Goal: Information Seeking & Learning: Learn about a topic

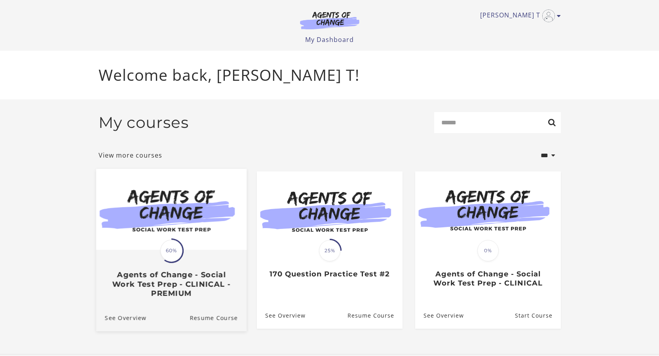
drag, startPoint x: 0, startPoint y: 0, endPoint x: 167, endPoint y: 254, distance: 303.6
click at [167, 254] on span "60%" at bounding box center [171, 250] width 22 height 22
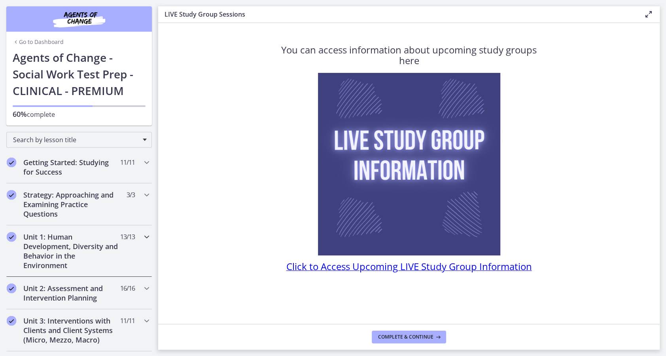
click at [66, 241] on h2 "Unit 1: Human Development, Diversity and Behavior in the Environment" at bounding box center [71, 251] width 97 height 38
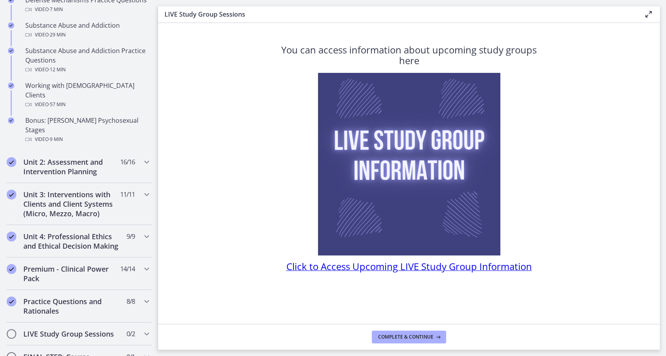
scroll to position [534, 0]
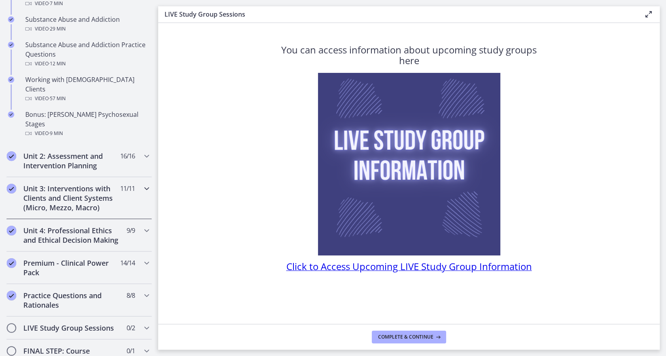
click at [142, 184] on icon "Chapters" at bounding box center [146, 188] width 9 height 9
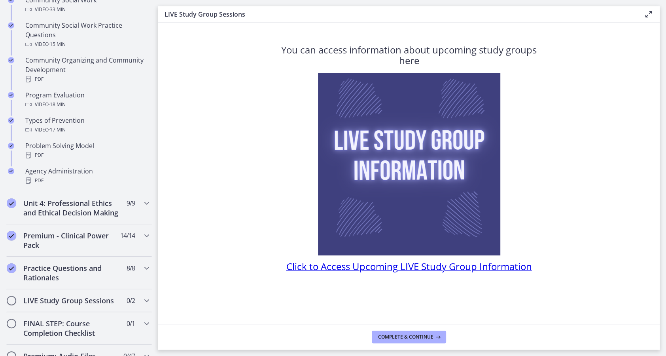
scroll to position [455, 0]
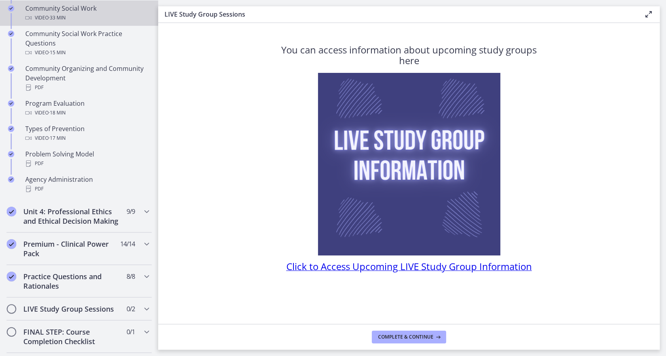
click at [73, 21] on div "Video · 33 min" at bounding box center [86, 17] width 123 height 9
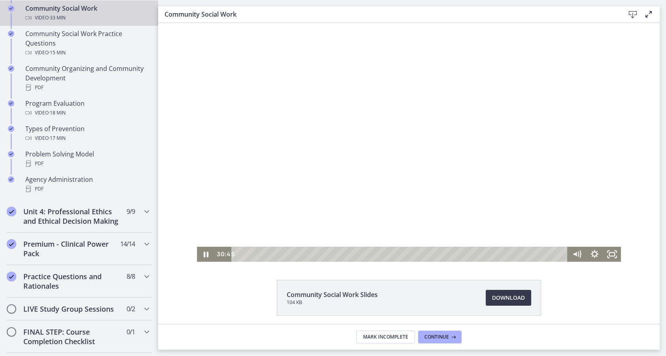
click at [538, 256] on div "Playbar" at bounding box center [401, 253] width 326 height 15
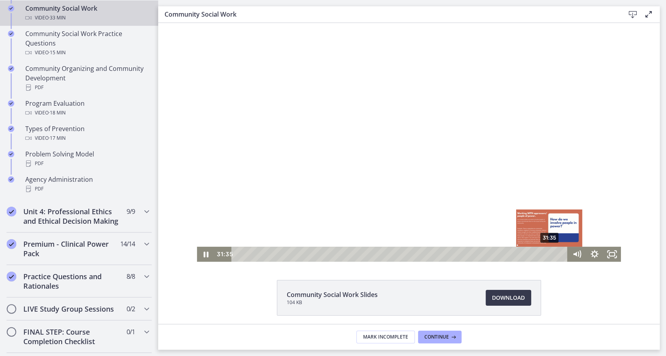
click at [546, 256] on div "31:35" at bounding box center [401, 253] width 326 height 15
click at [550, 256] on div "31:57" at bounding box center [401, 253] width 326 height 15
click at [556, 256] on div "32:33" at bounding box center [401, 253] width 326 height 15
click at [535, 254] on div "Playbar" at bounding box center [537, 254] width 5 height 5
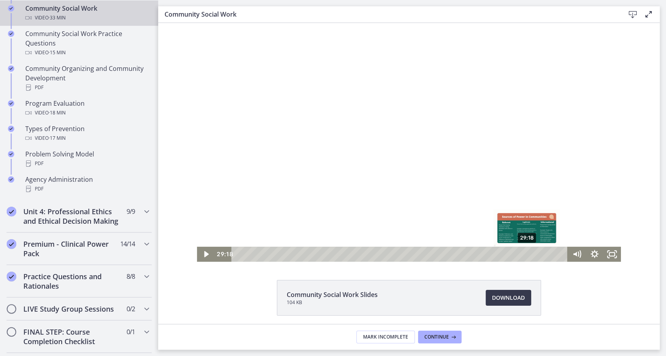
click at [524, 254] on div "29:18" at bounding box center [401, 253] width 326 height 15
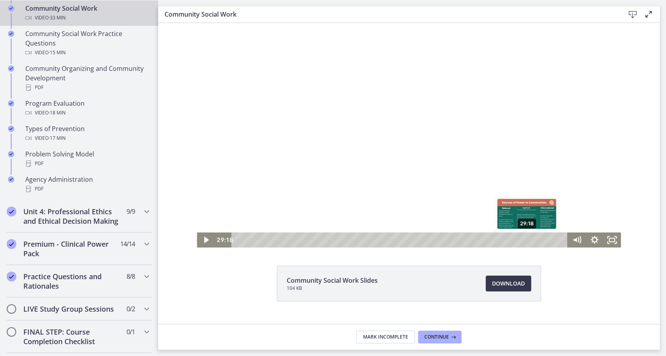
scroll to position [14, 0]
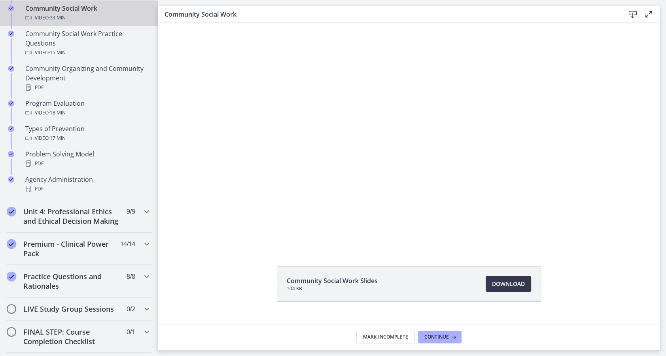
click at [70, 16] on div "Community Social Work Video · 33 min" at bounding box center [86, 13] width 123 height 19
click at [64, 15] on div "Community Social Work Video · 33 min" at bounding box center [86, 13] width 123 height 19
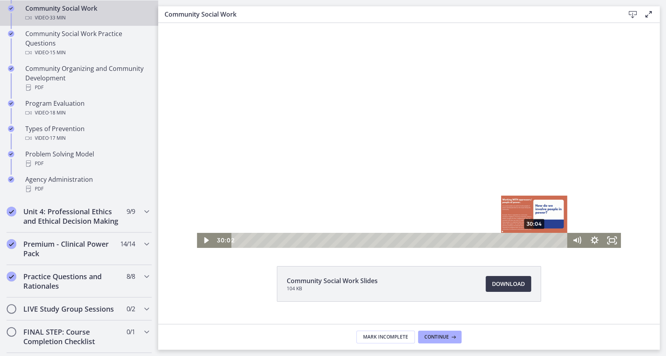
scroll to position [0, 0]
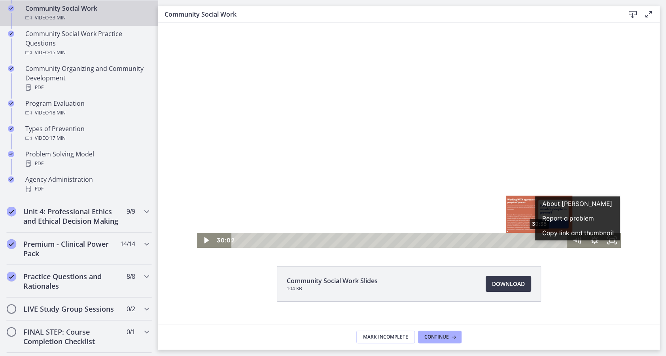
click at [536, 242] on div "30:35" at bounding box center [401, 240] width 326 height 15
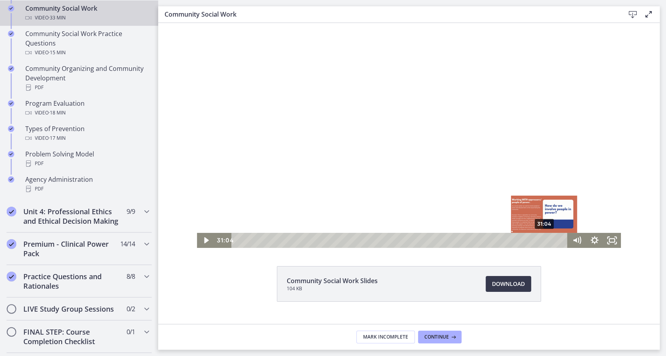
click at [541, 242] on div "31:04" at bounding box center [401, 240] width 326 height 15
click at [542, 242] on div "Playbar" at bounding box center [544, 240] width 5 height 5
click at [545, 242] on div "31:28" at bounding box center [401, 240] width 326 height 15
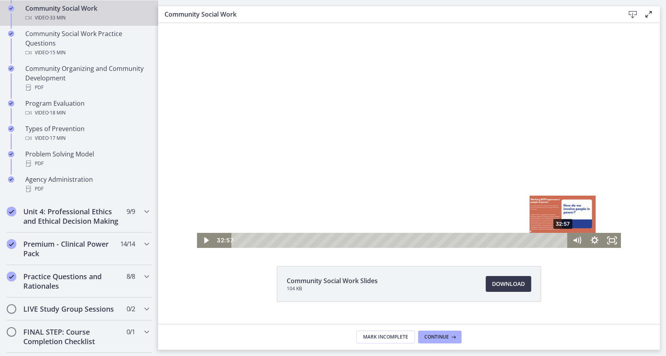
click at [560, 242] on div "32:57" at bounding box center [401, 240] width 326 height 15
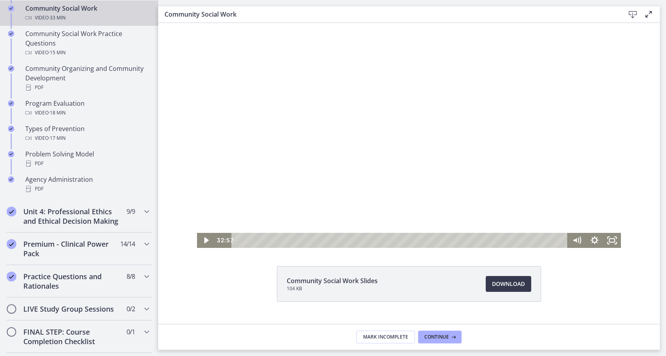
click at [486, 168] on div at bounding box center [409, 128] width 424 height 238
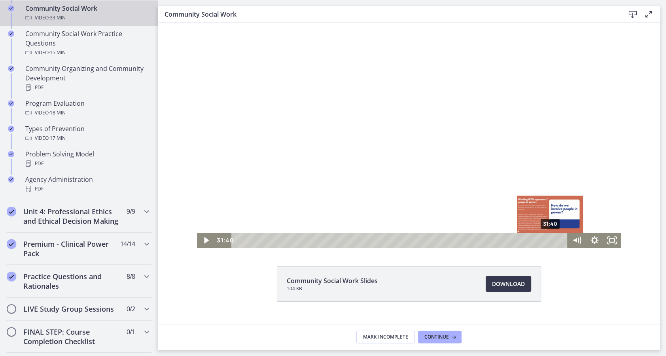
click at [547, 239] on div "31:40" at bounding box center [401, 240] width 326 height 15
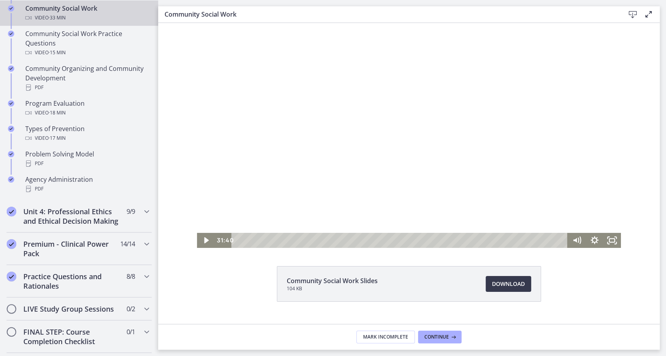
click at [538, 155] on div at bounding box center [409, 128] width 424 height 238
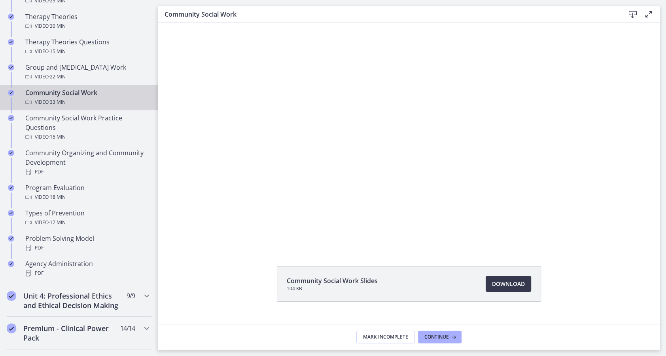
scroll to position [356, 0]
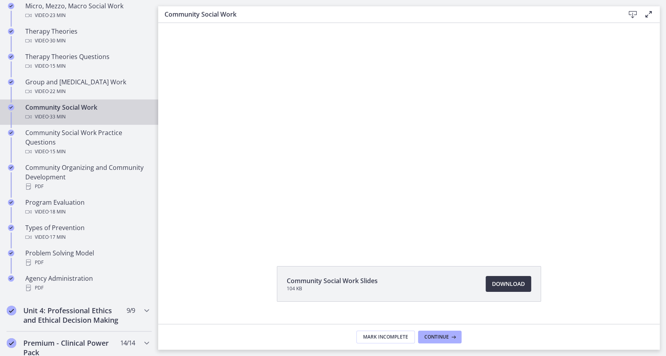
click at [500, 278] on link "Download Opens in a new window" at bounding box center [508, 284] width 45 height 16
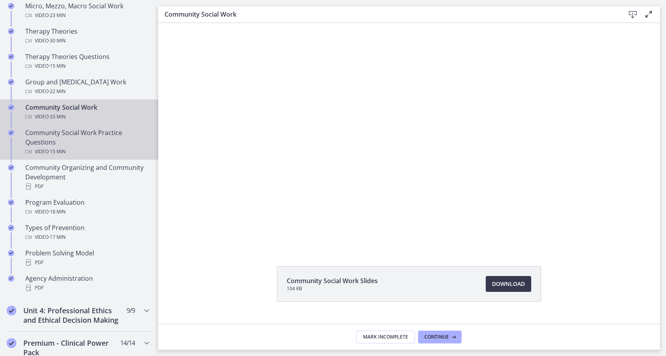
click at [80, 139] on div "Community Social Work Practice Questions Video · 15 min" at bounding box center [86, 142] width 123 height 28
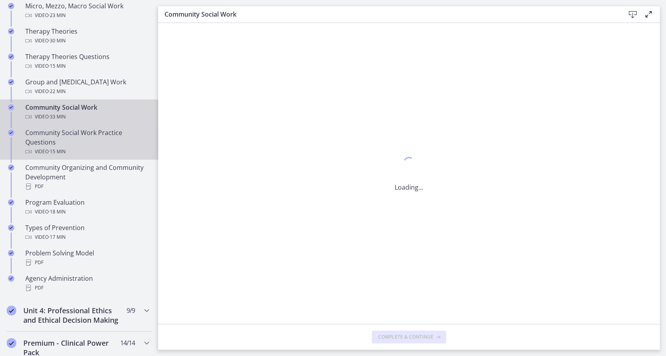
scroll to position [0, 0]
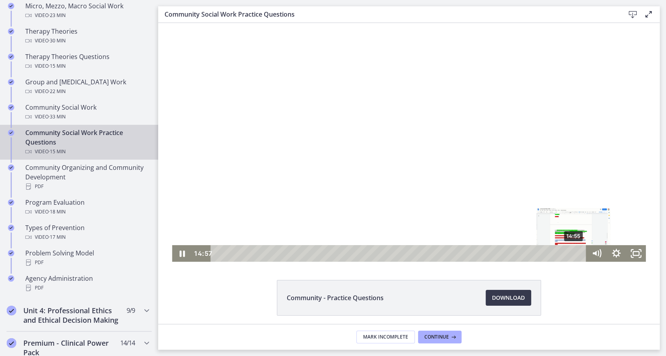
scroll to position [29, 0]
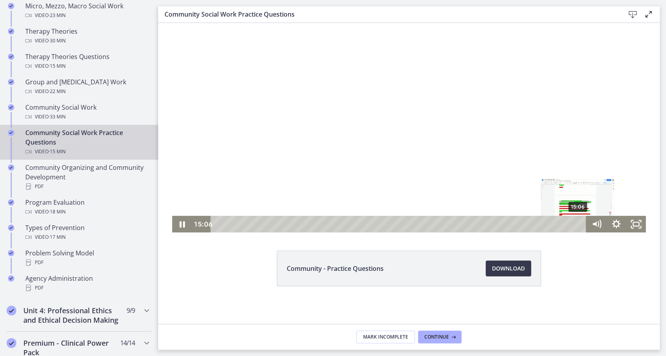
click at [575, 223] on div "15:06" at bounding box center [400, 224] width 364 height 17
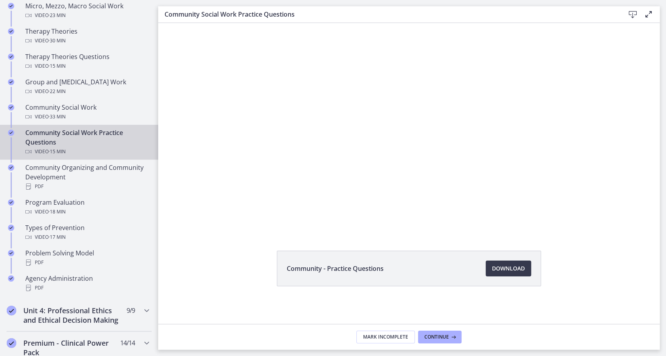
scroll to position [0, 0]
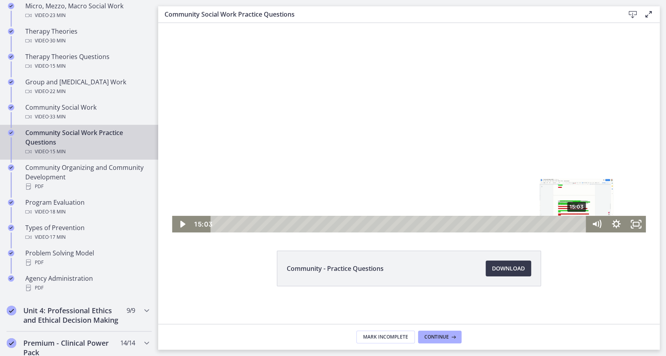
click at [573, 223] on div "15:03" at bounding box center [400, 224] width 364 height 17
click at [577, 224] on div "15:13" at bounding box center [400, 224] width 364 height 17
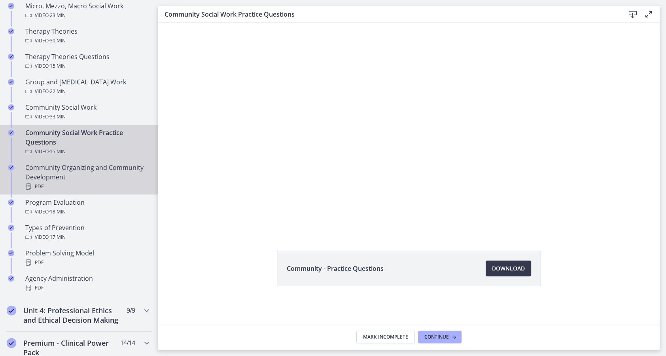
click at [85, 175] on div "Community Organizing and Community Development PDF" at bounding box center [86, 177] width 123 height 28
